Goal: Ask a question: Seek information or help from site administrators or community

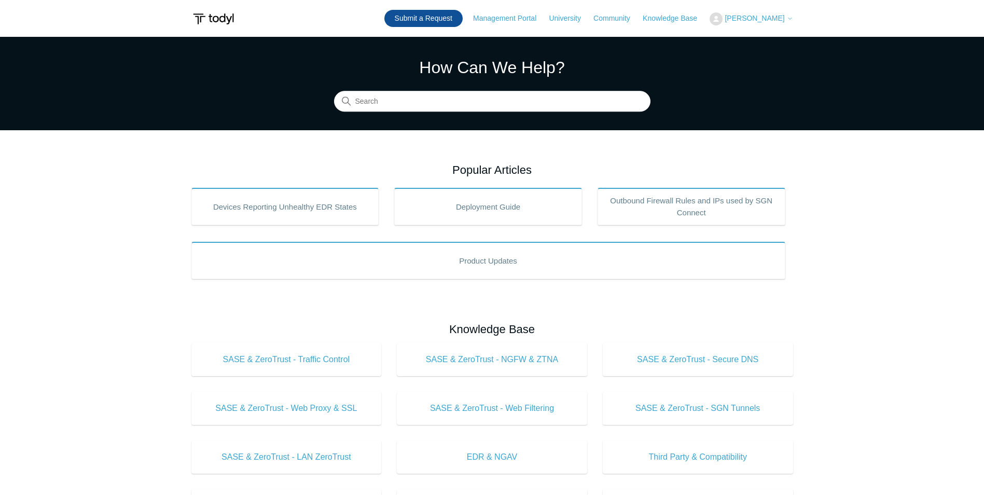
click at [426, 14] on link "Submit a Request" at bounding box center [423, 18] width 78 height 17
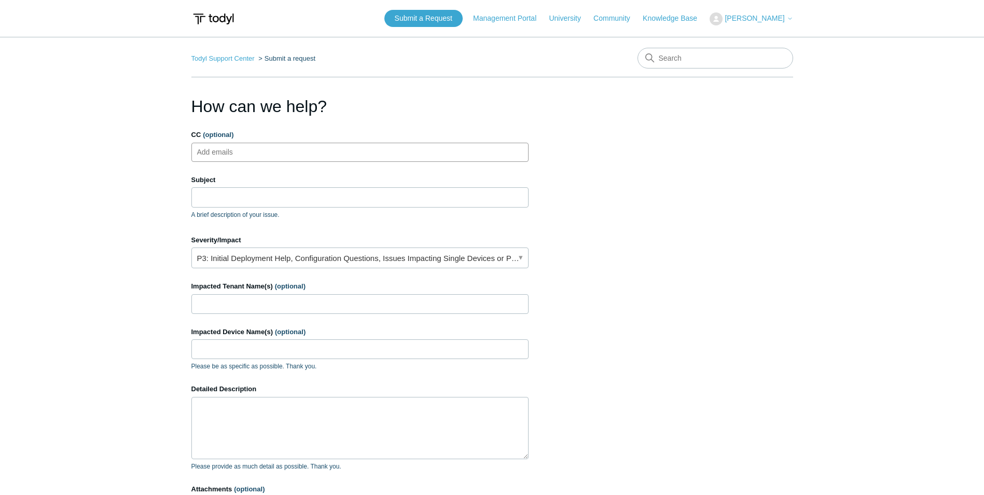
click at [247, 149] on input "CC (optional)" at bounding box center [224, 152] width 62 height 16
type input "A"
type input "aarona@divergeit.com"
click at [266, 194] on input "Subject" at bounding box center [359, 197] width 337 height 20
click at [369, 150] on input "CC (optional)" at bounding box center [382, 152] width 26 height 16
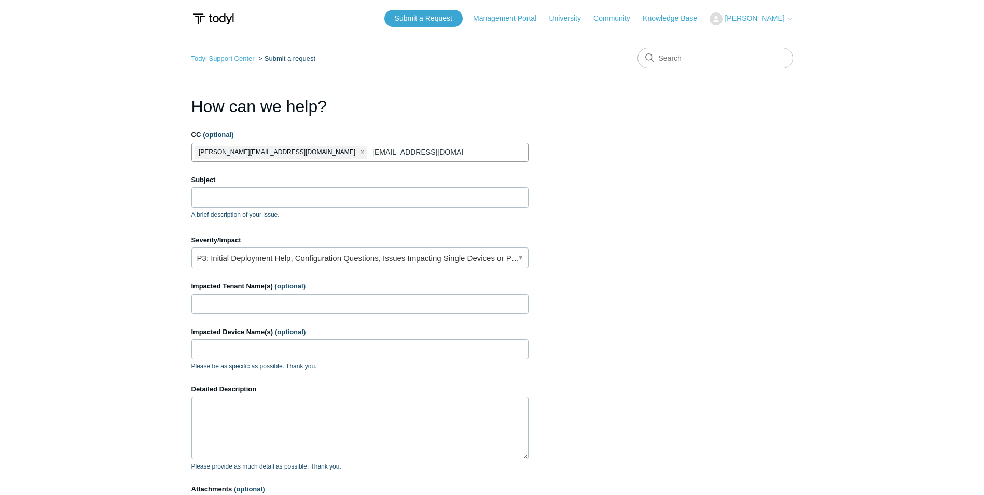
type input "Joshuam@divergeit.com"
drag, startPoint x: 284, startPoint y: 203, endPoint x: 283, endPoint y: 198, distance: 5.3
click at [285, 202] on input "Subject" at bounding box center [359, 197] width 337 height 20
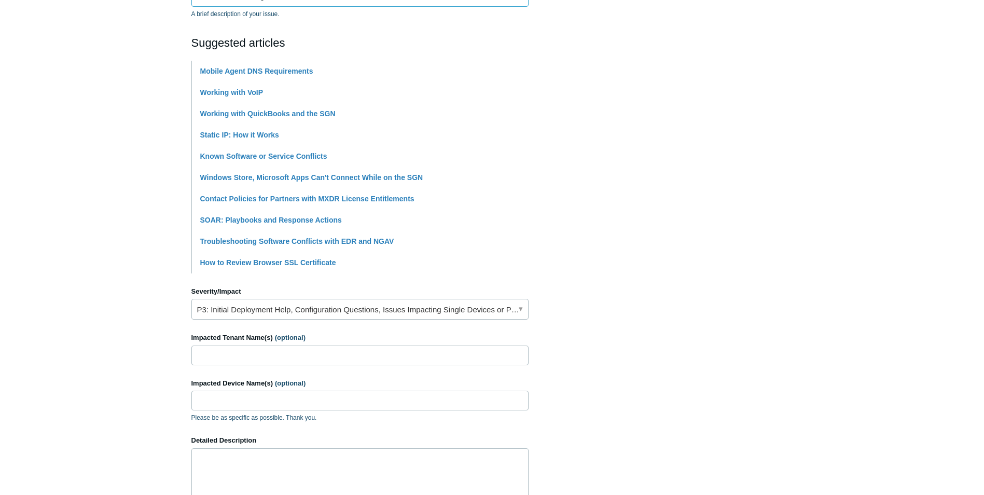
scroll to position [207, 0]
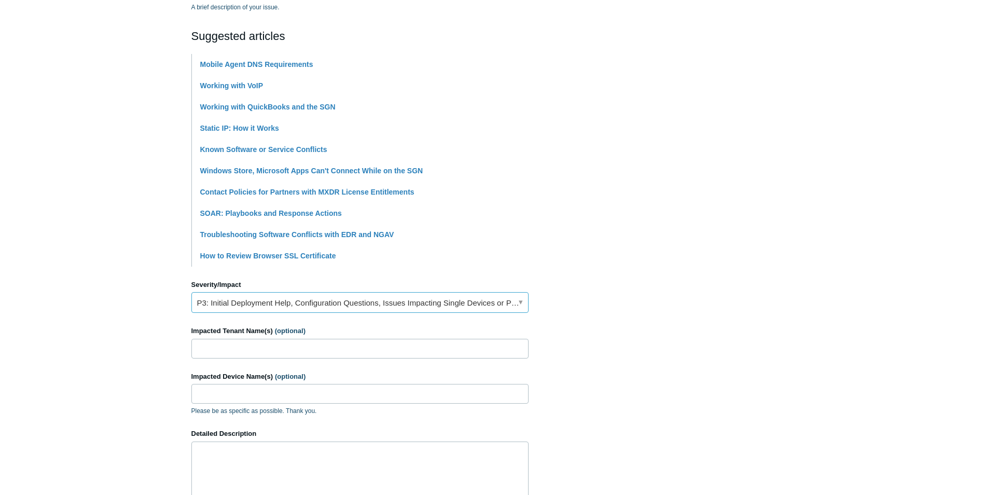
click at [299, 300] on link "P3: Initial Deployment Help, Configuration Questions, Issues Impacting Single D…" at bounding box center [359, 302] width 337 height 21
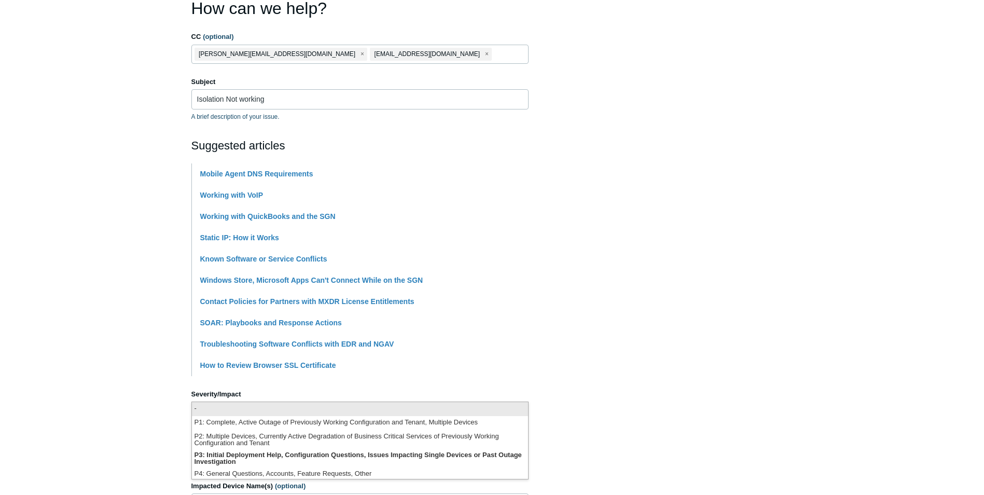
scroll to position [52, 0]
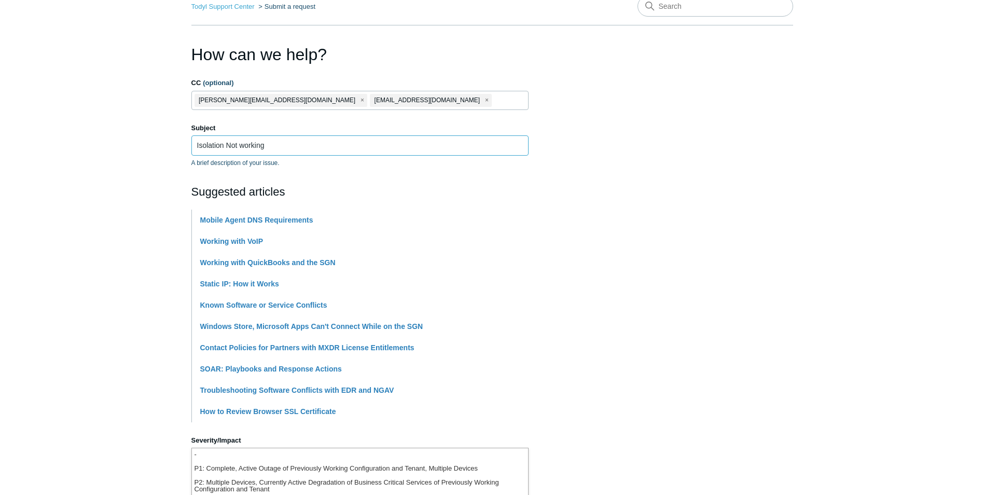
click at [307, 139] on input "Isolation Not working" at bounding box center [359, 145] width 337 height 20
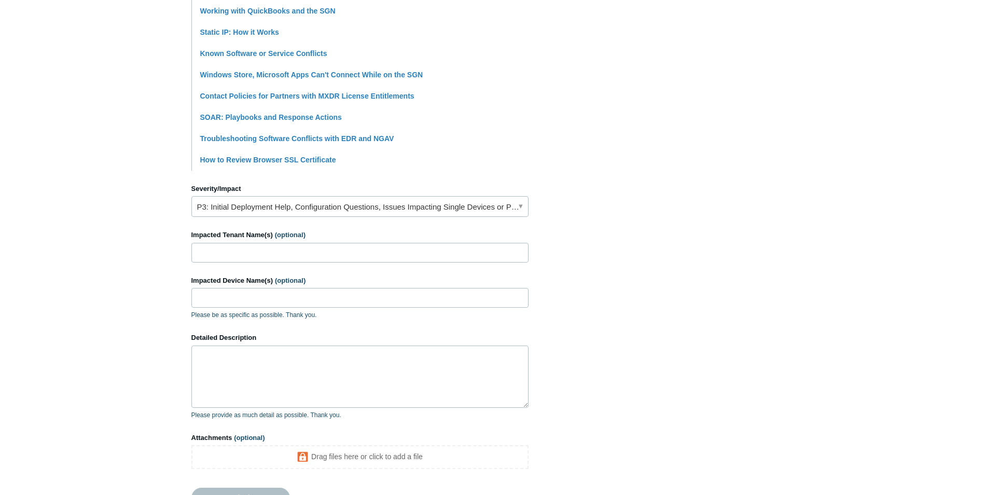
scroll to position [311, 0]
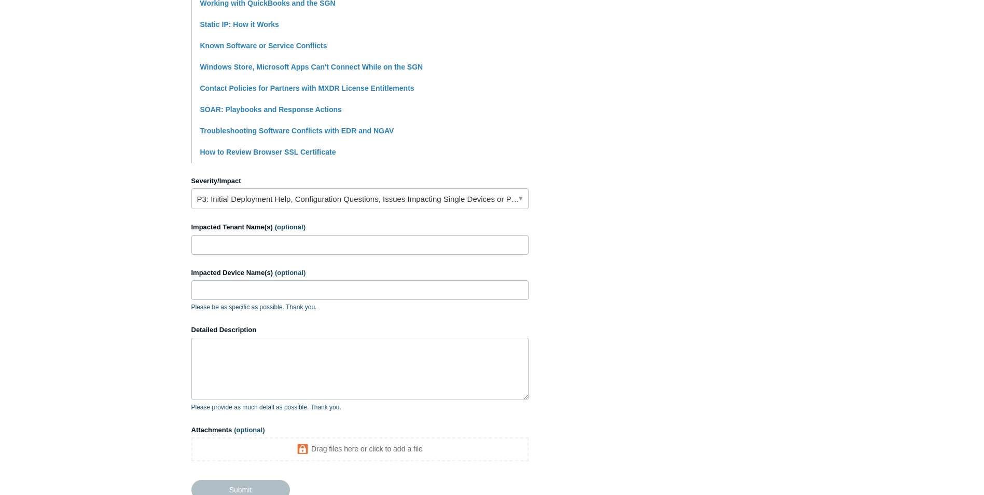
type input "Isolation Not working !"
click at [232, 250] on input "Impacted Tenant Name(s) (optional)" at bounding box center [359, 245] width 337 height 20
type input "divergeit"
click at [305, 288] on input "Impacted Device Name(s) (optional)" at bounding box center [359, 290] width 337 height 20
type input "A"
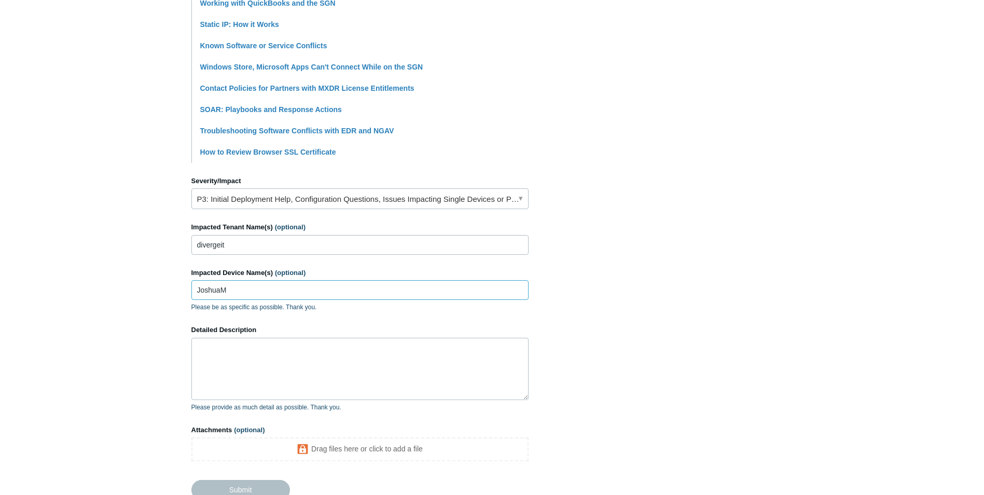
type input "JoshuaM"
click at [273, 344] on textarea "Detailed Description" at bounding box center [359, 369] width 337 height 62
drag, startPoint x: 210, startPoint y: 288, endPoint x: 184, endPoint y: 282, distance: 26.6
click at [183, 282] on main "Todyl Support Center Submit a request How can we help? CC (optional) aarona@div…" at bounding box center [492, 113] width 984 height 774
click at [335, 352] on textarea "Hi team we attempted to Isolate" at bounding box center [359, 369] width 337 height 62
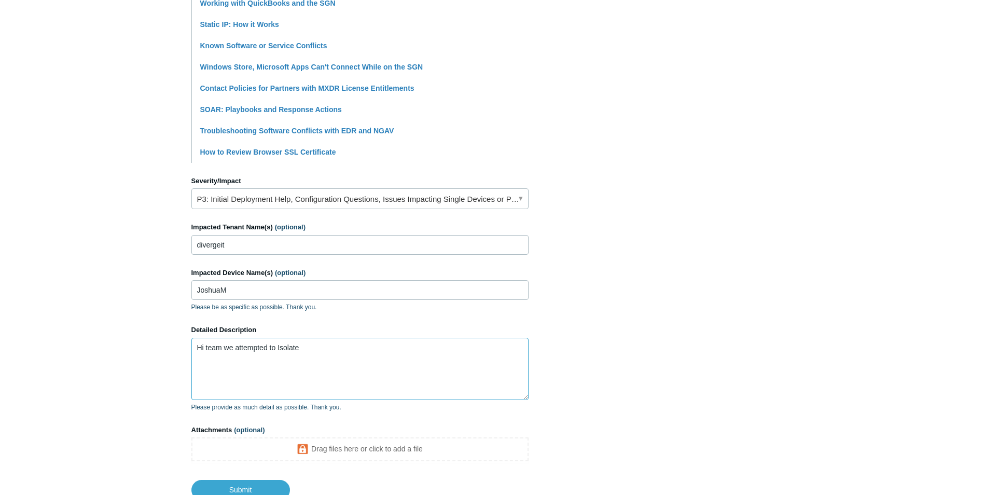
paste textarea "JoshuaM"
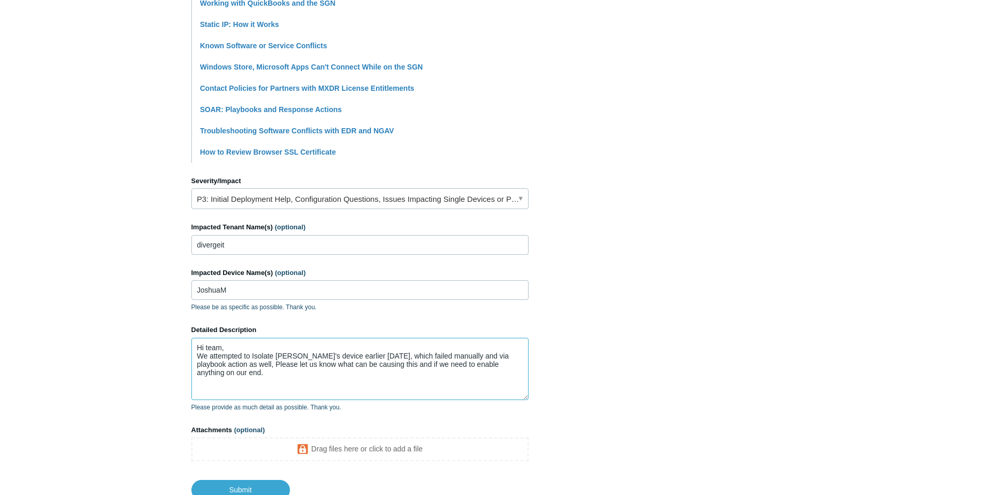
click at [230, 349] on textarea "Hi team, We attempted to Isolate JoshuaM's device earlier today, which failed m…" at bounding box center [359, 369] width 337 height 62
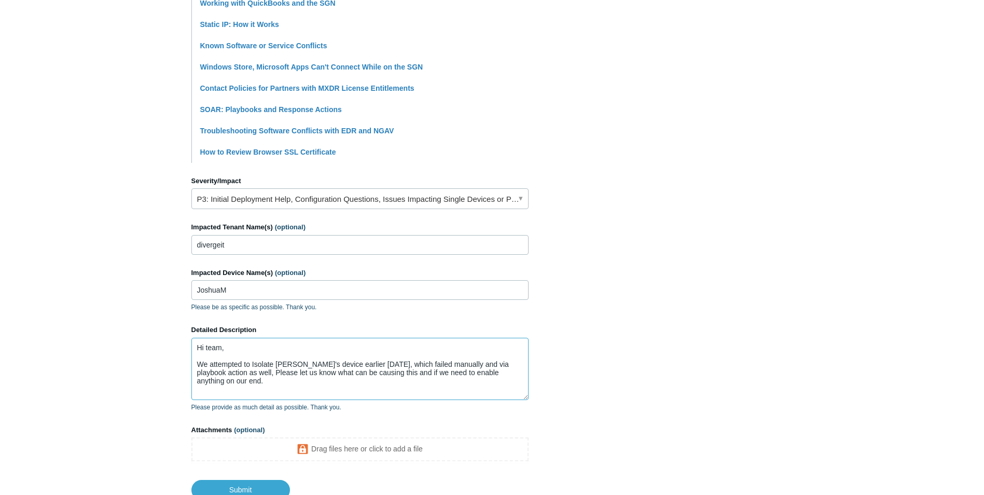
type textarea "Hi team, We attempted to Isolate JoshuaM's device earlier today, which failed m…"
click at [492, 409] on p "Please provide as much detail as possible. Thank you." at bounding box center [359, 406] width 337 height 9
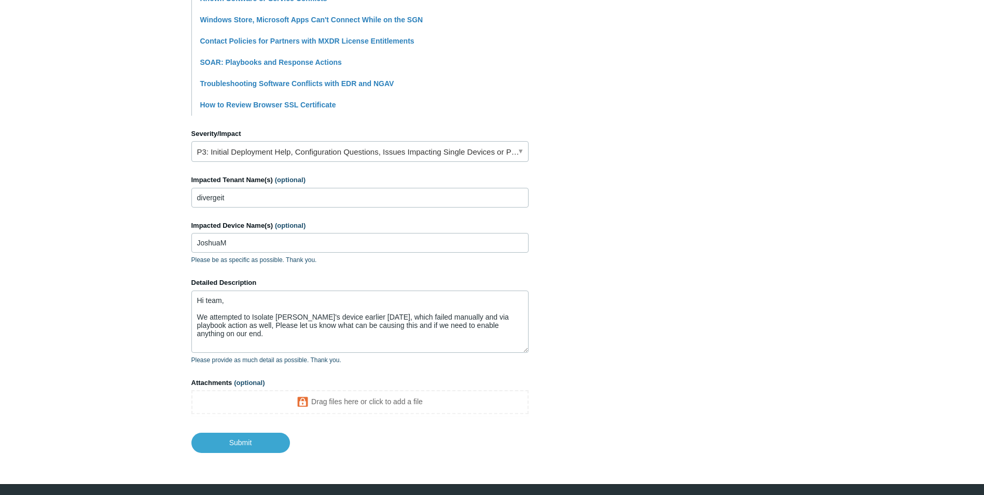
scroll to position [363, 0]
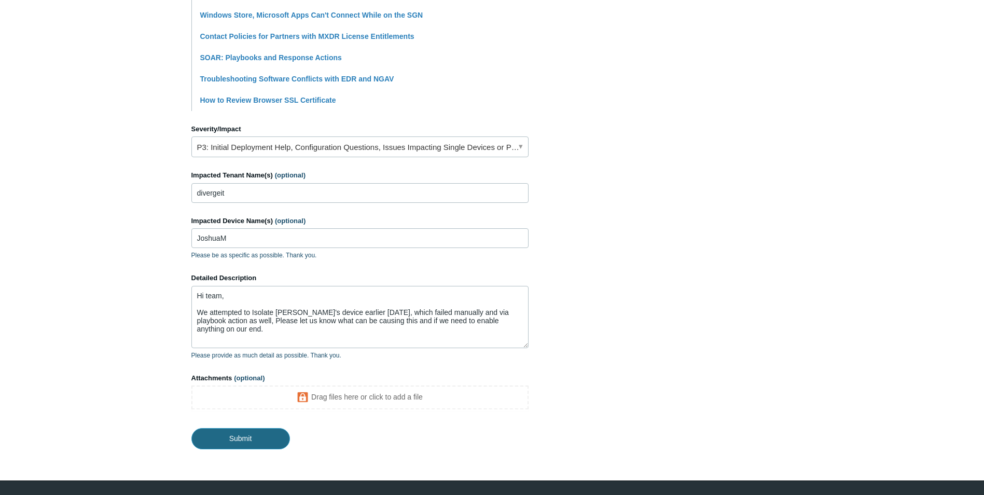
click at [269, 435] on input "Submit" at bounding box center [240, 438] width 99 height 21
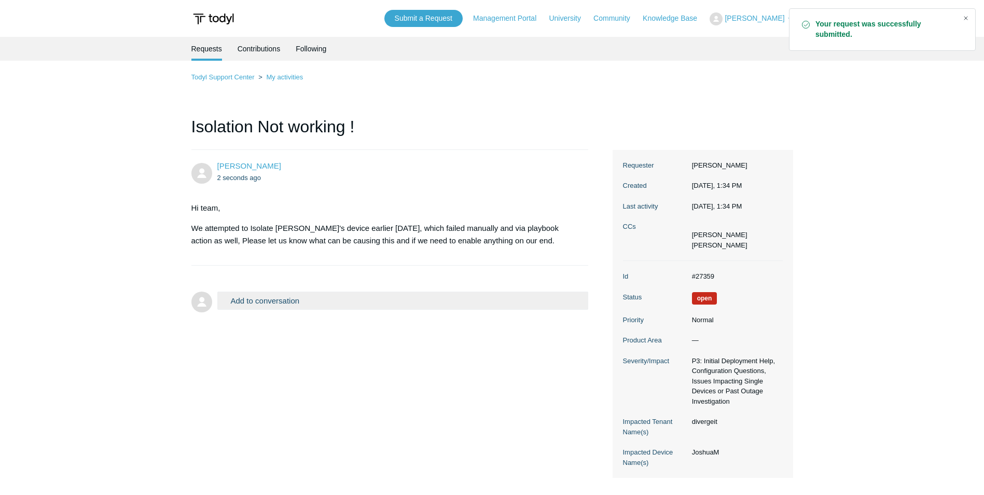
click at [966, 18] on div "Close" at bounding box center [965, 18] width 15 height 15
click at [674, 22] on link "Knowledge Base" at bounding box center [675, 18] width 65 height 11
click at [666, 19] on link "Knowledge Base" at bounding box center [675, 18] width 65 height 11
click at [614, 22] on link "Community" at bounding box center [616, 18] width 47 height 11
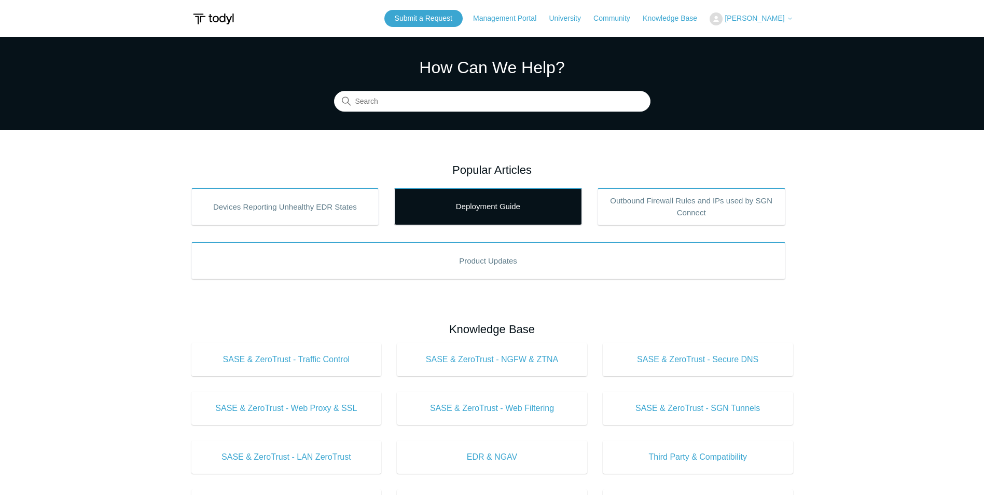
click at [538, 217] on link "Deployment Guide" at bounding box center [488, 206] width 188 height 37
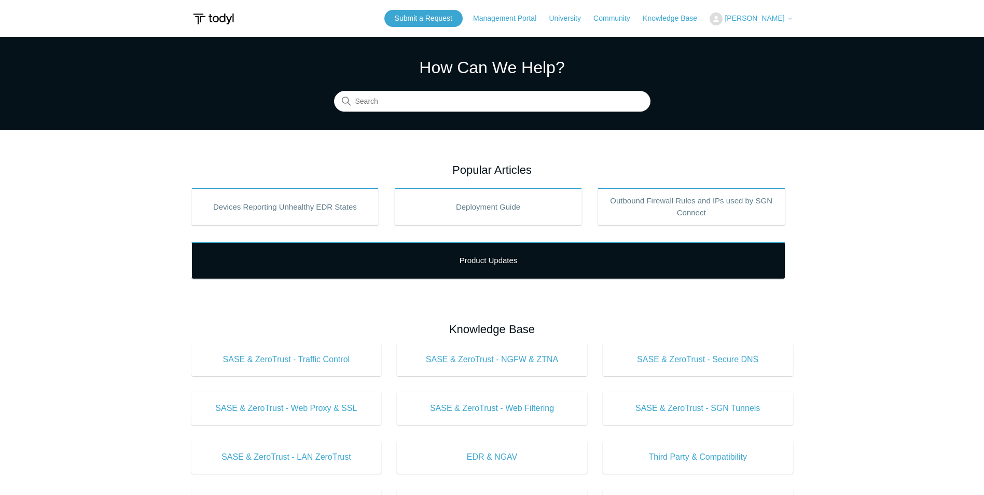
click at [549, 255] on link "Product Updates" at bounding box center [488, 260] width 594 height 37
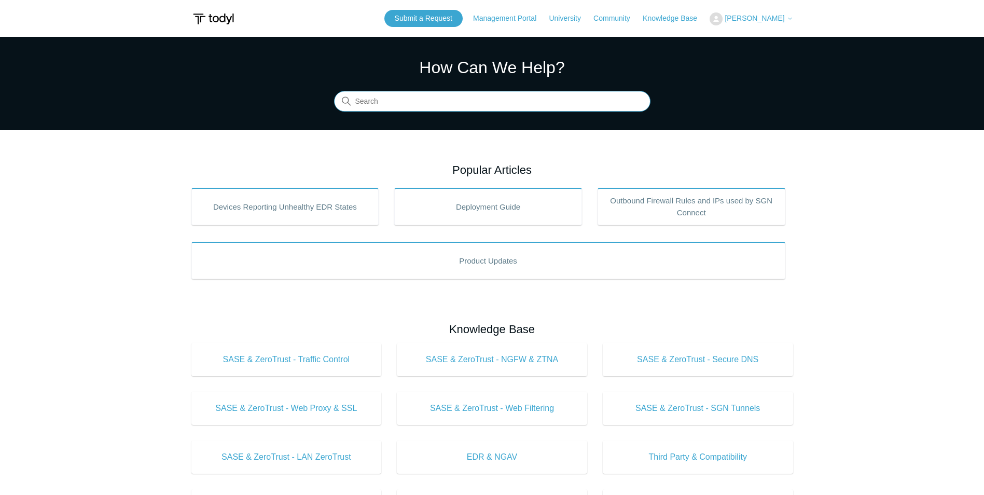
click at [542, 100] on input "Search" at bounding box center [492, 101] width 316 height 21
type input "mac"
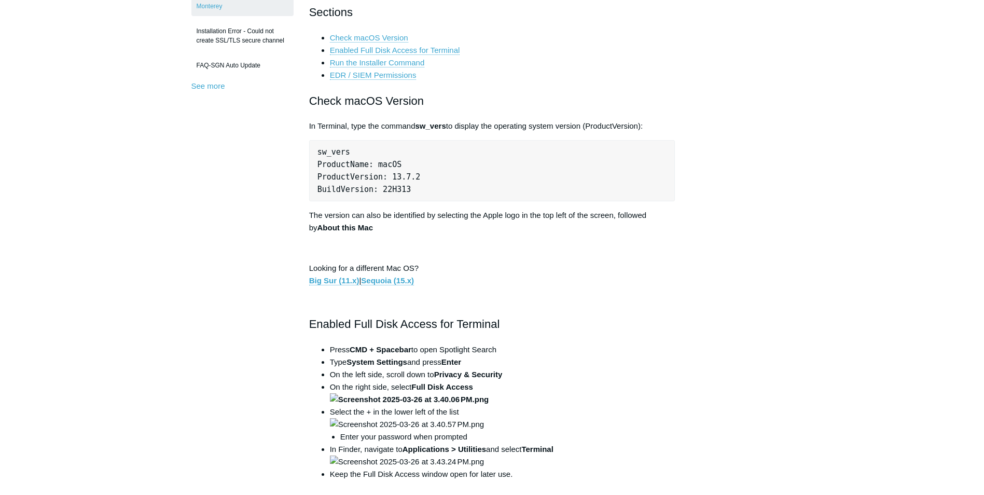
scroll to position [415, 0]
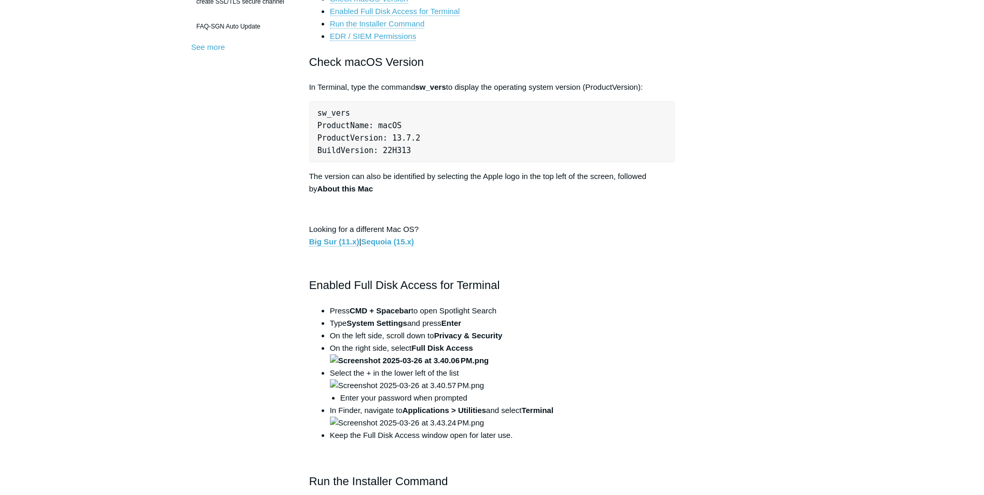
click at [403, 241] on link "Sequoia (15.x)" at bounding box center [387, 241] width 53 height 9
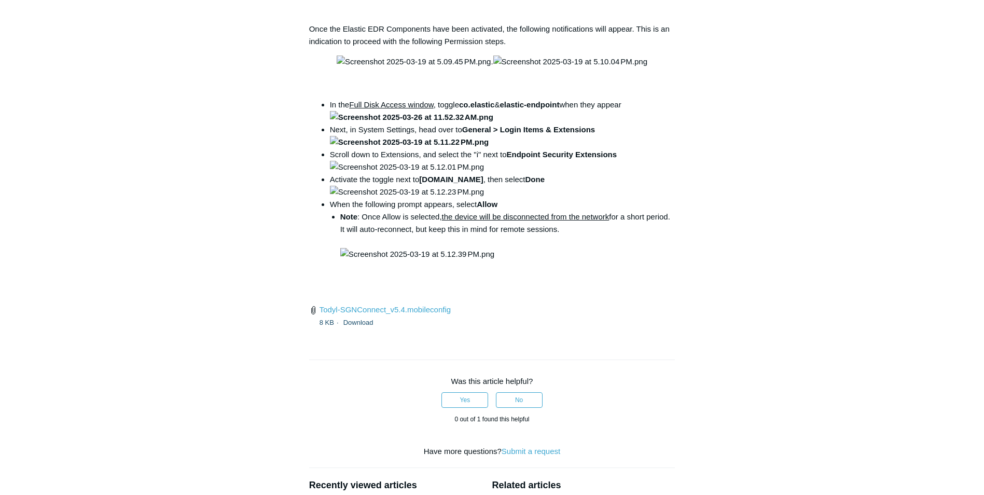
scroll to position [1348, 0]
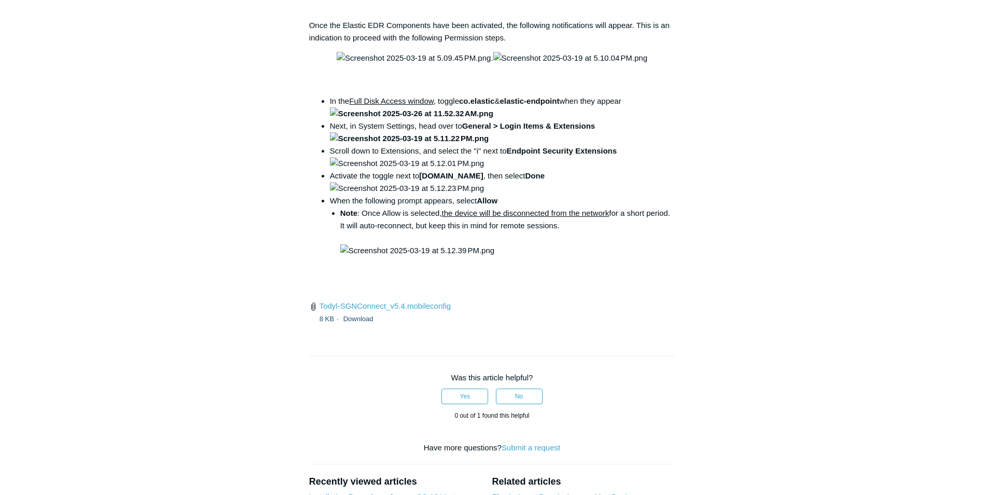
drag, startPoint x: 610, startPoint y: 394, endPoint x: 456, endPoint y: 392, distance: 154.0
drag, startPoint x: 456, startPoint y: 392, endPoint x: 512, endPoint y: 398, distance: 56.4
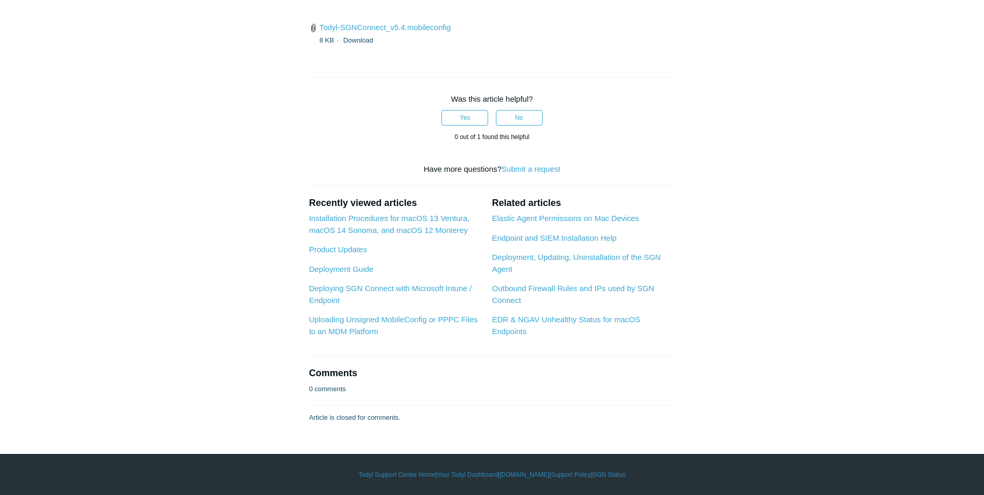
scroll to position [3008, 0]
drag, startPoint x: 454, startPoint y: 338, endPoint x: 500, endPoint y: 345, distance: 46.2
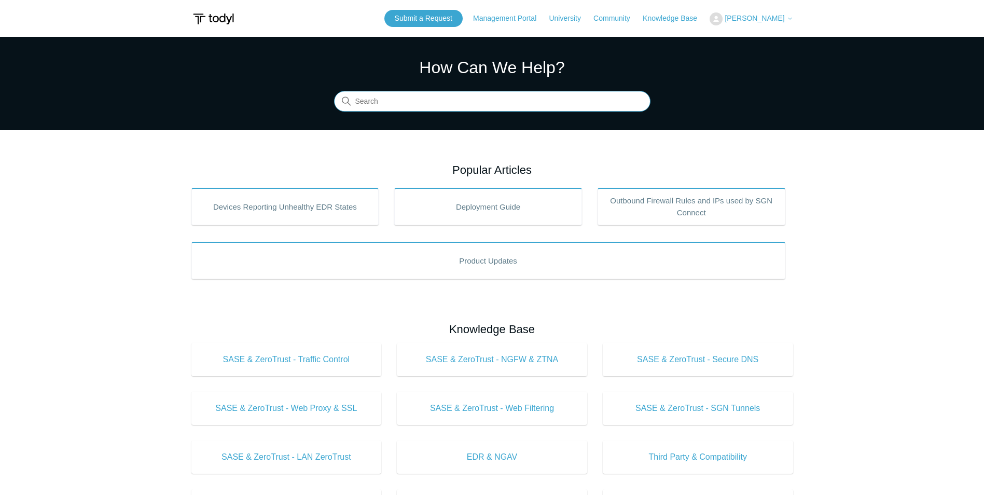
click at [514, 102] on input "Search" at bounding box center [492, 101] width 316 height 21
type input "macos"
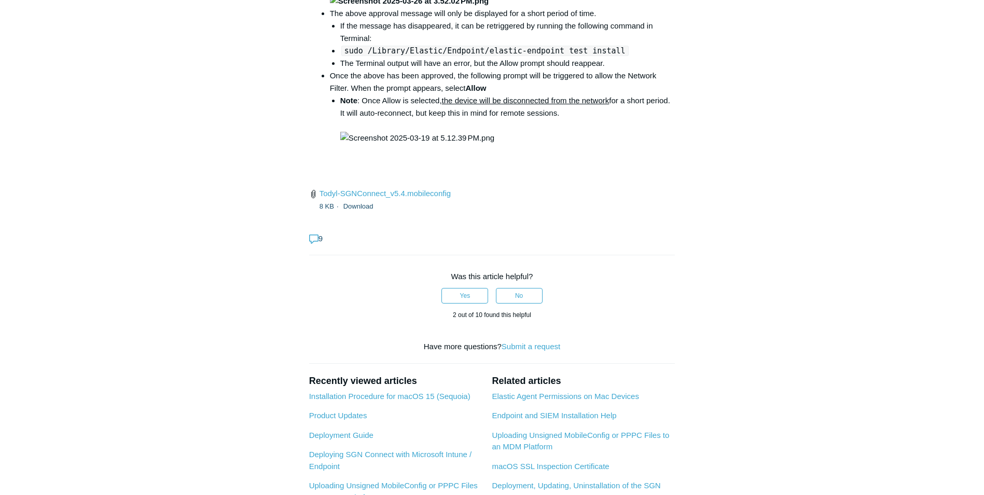
scroll to position [1556, 0]
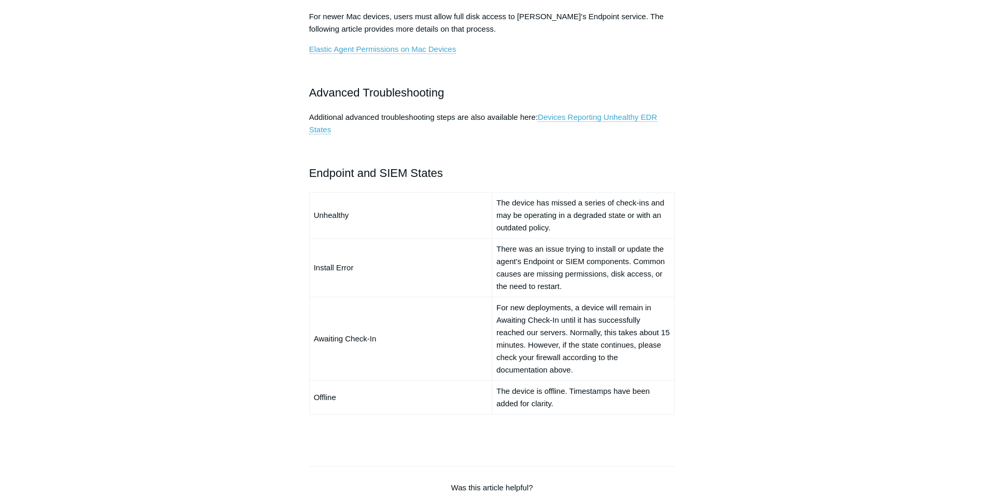
scroll to position [570, 0]
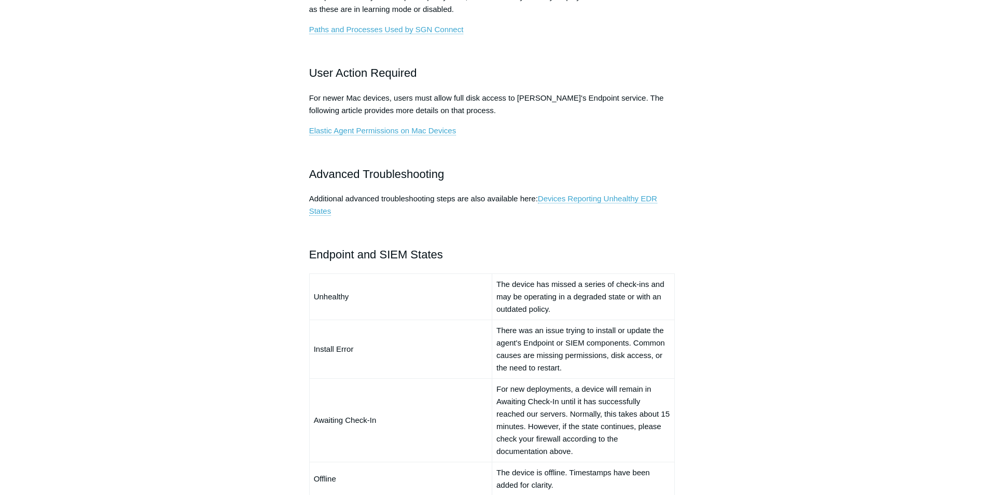
drag, startPoint x: 275, startPoint y: 238, endPoint x: 279, endPoint y: 232, distance: 6.8
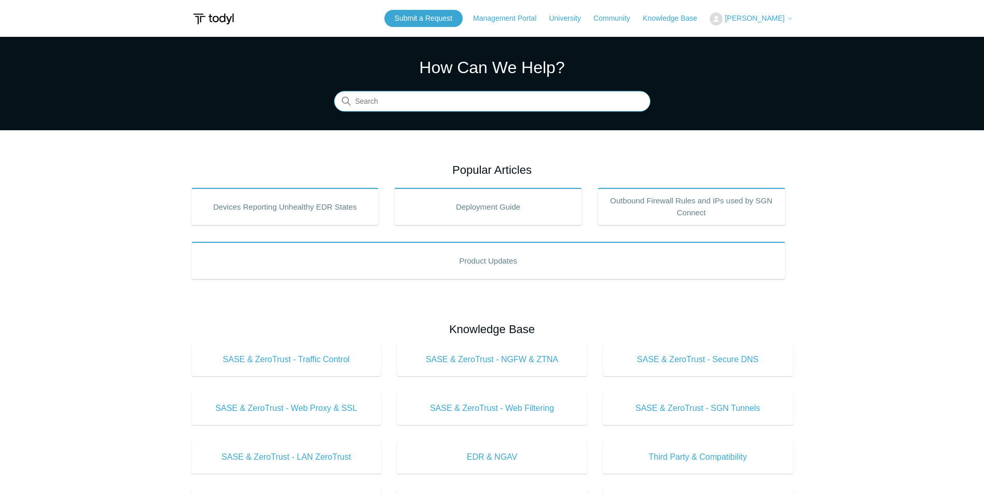
click at [579, 105] on input "Search" at bounding box center [492, 101] width 316 height 21
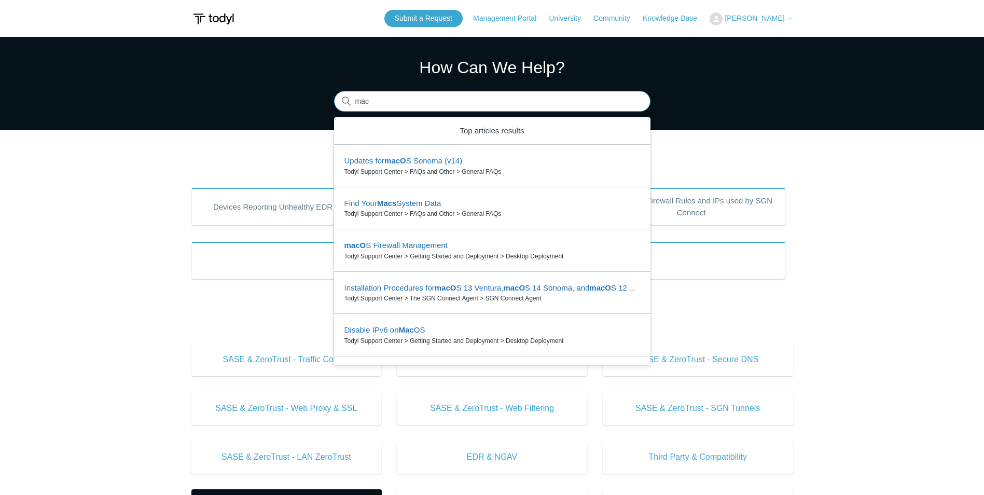
type input "mac"
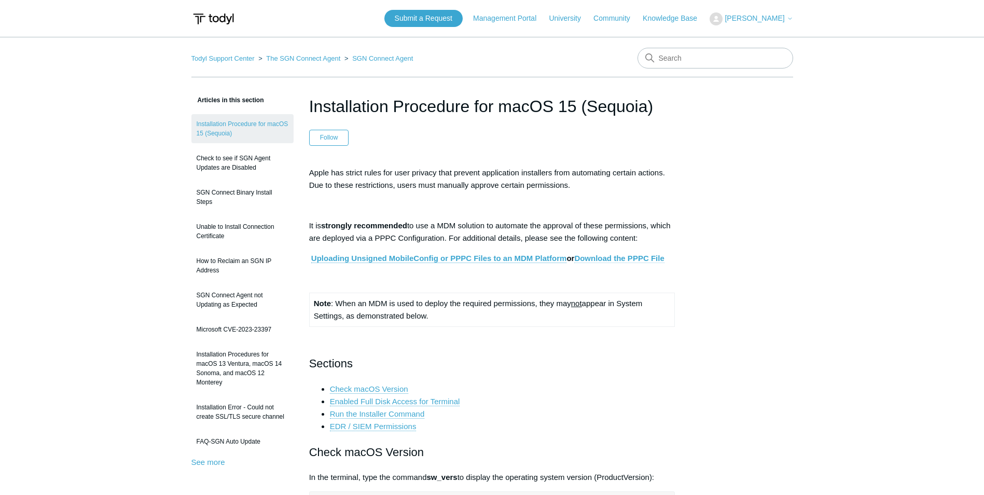
click at [634, 257] on link "Download the PPPC File" at bounding box center [619, 258] width 90 height 9
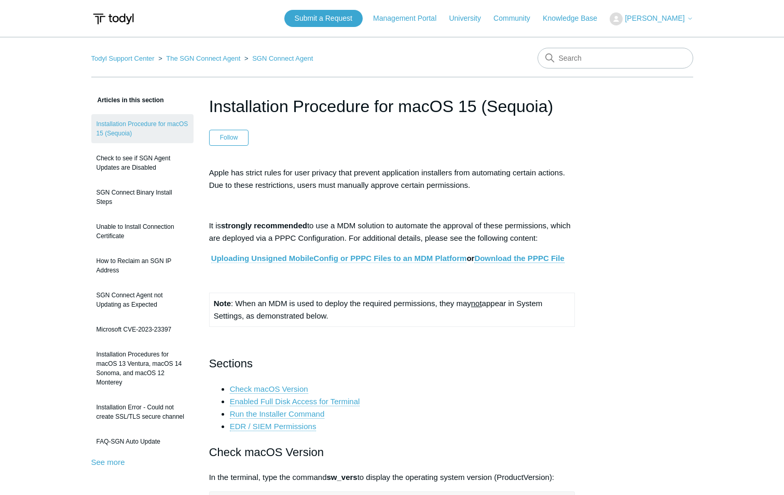
click at [397, 259] on link "Uploading Unsigned MobileConfig or PPPC Files to an MDM Platform" at bounding box center [339, 258] width 256 height 9
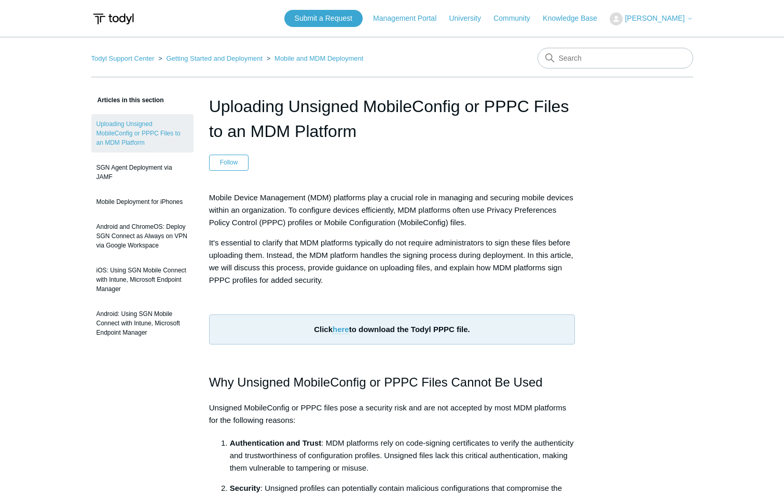
click at [338, 331] on link "here" at bounding box center [340, 329] width 17 height 9
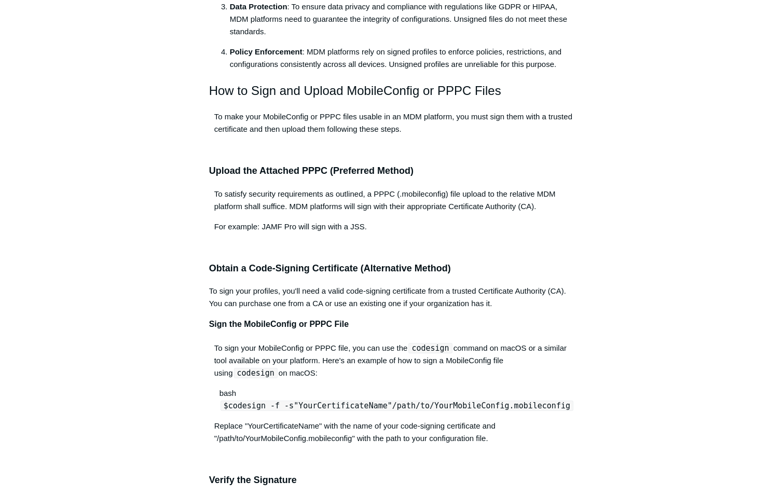
scroll to position [519, 0]
